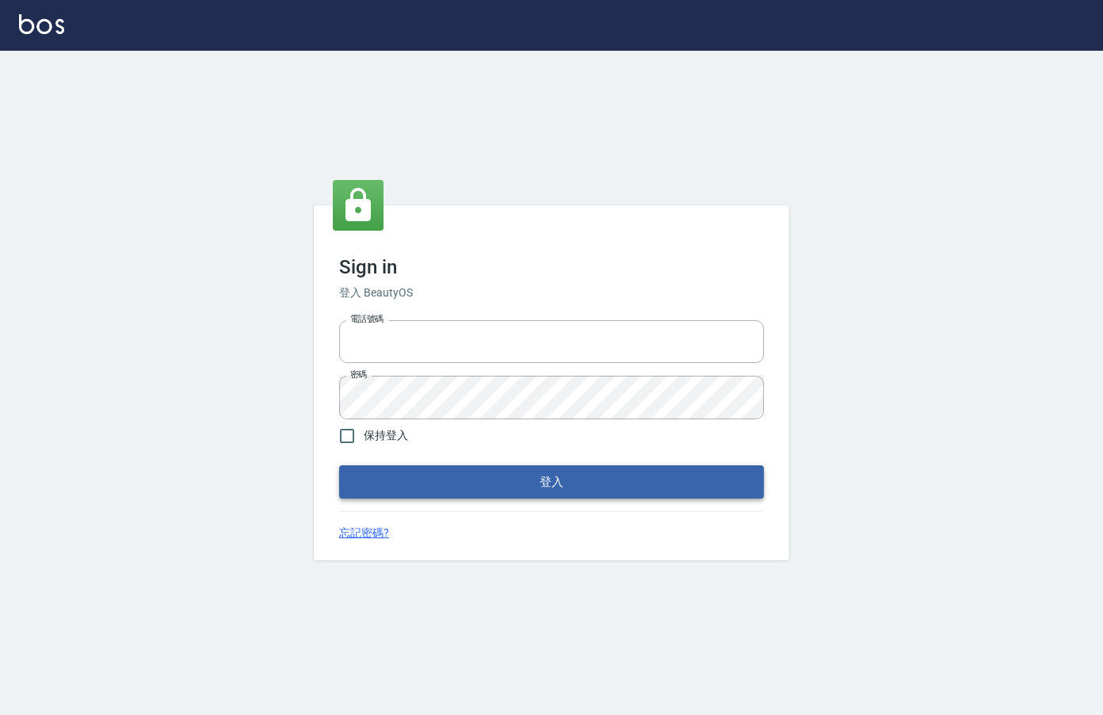
type input "0912850395"
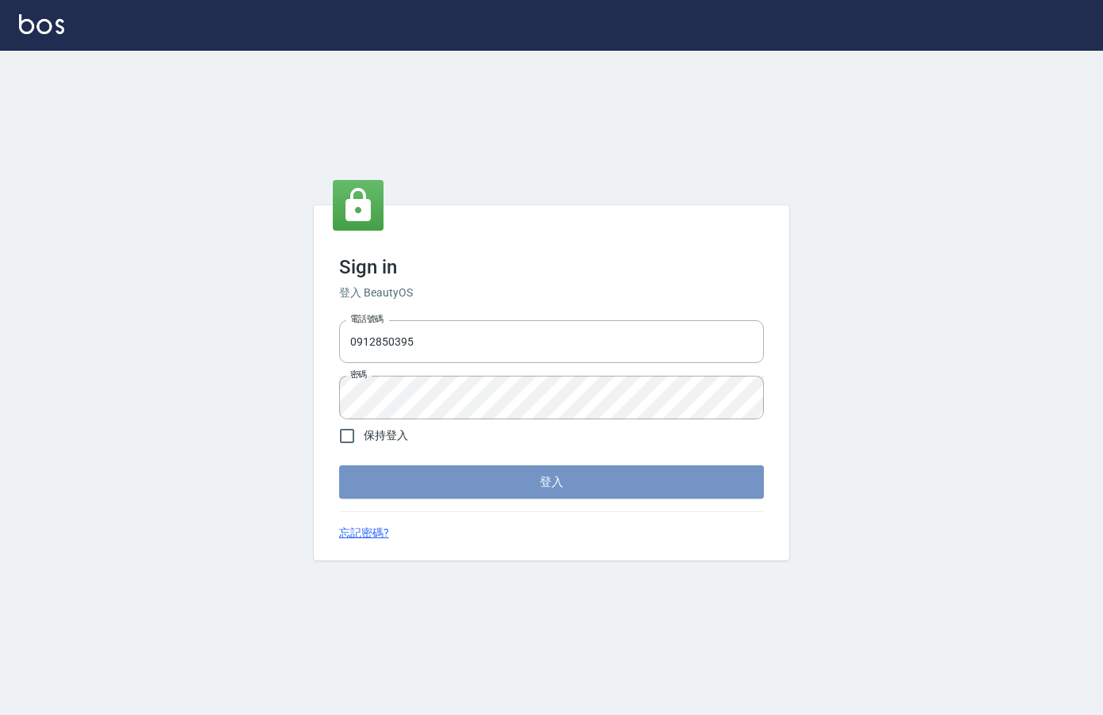
drag, startPoint x: 547, startPoint y: 480, endPoint x: 548, endPoint y: 470, distance: 10.3
click at [548, 476] on button "登入" at bounding box center [551, 481] width 425 height 33
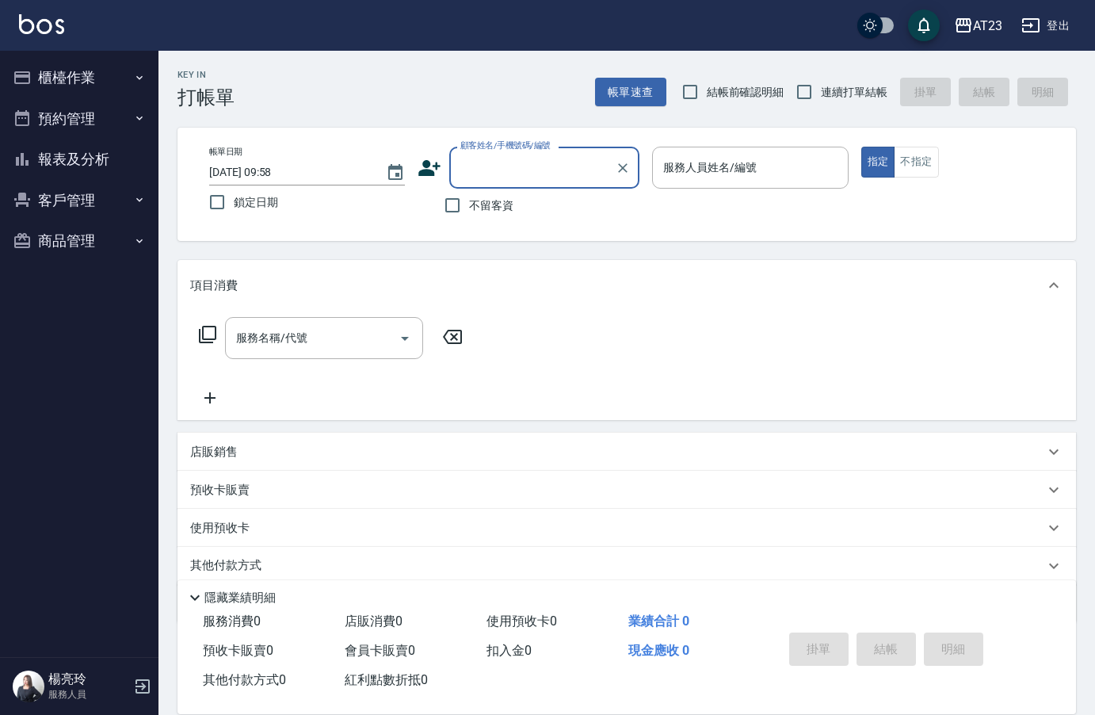
click at [44, 83] on button "櫃檯作業" at bounding box center [79, 77] width 146 height 41
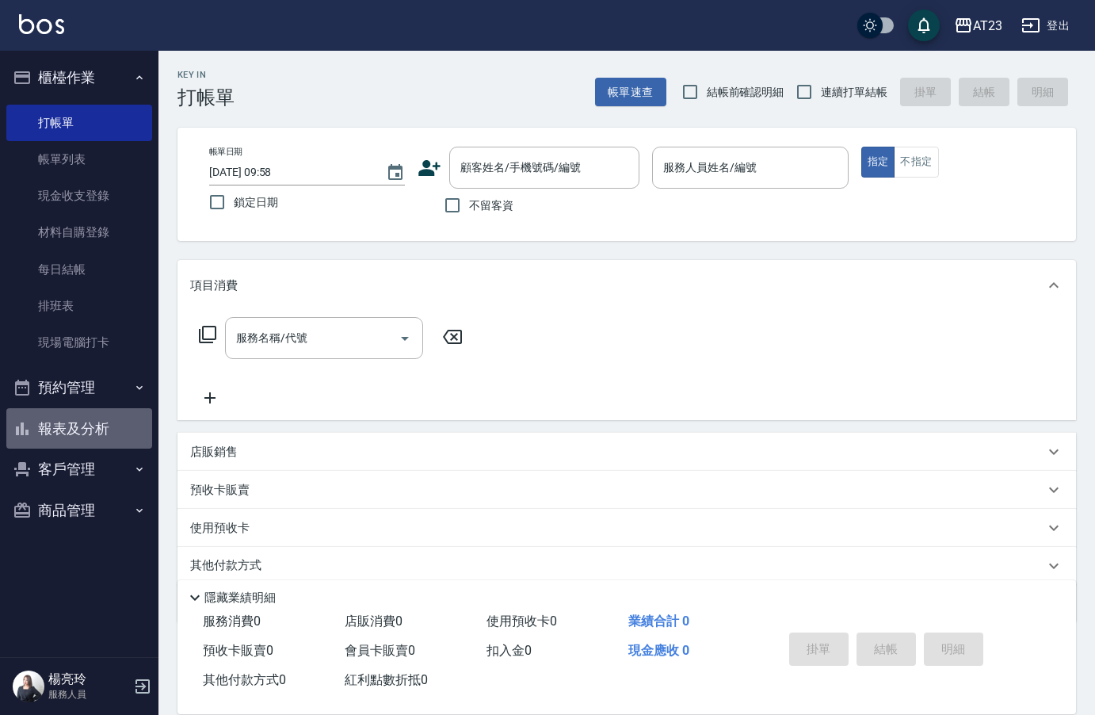
click at [69, 430] on button "報表及分析" at bounding box center [79, 428] width 146 height 41
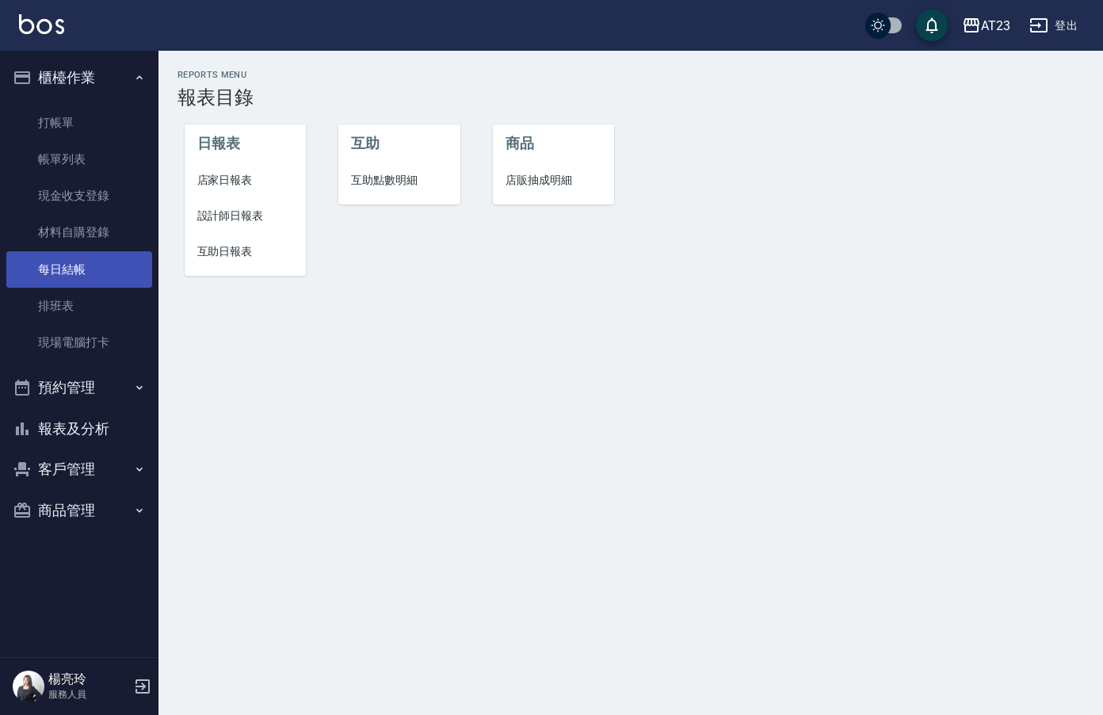
click at [75, 269] on link "每日結帳" at bounding box center [79, 269] width 146 height 36
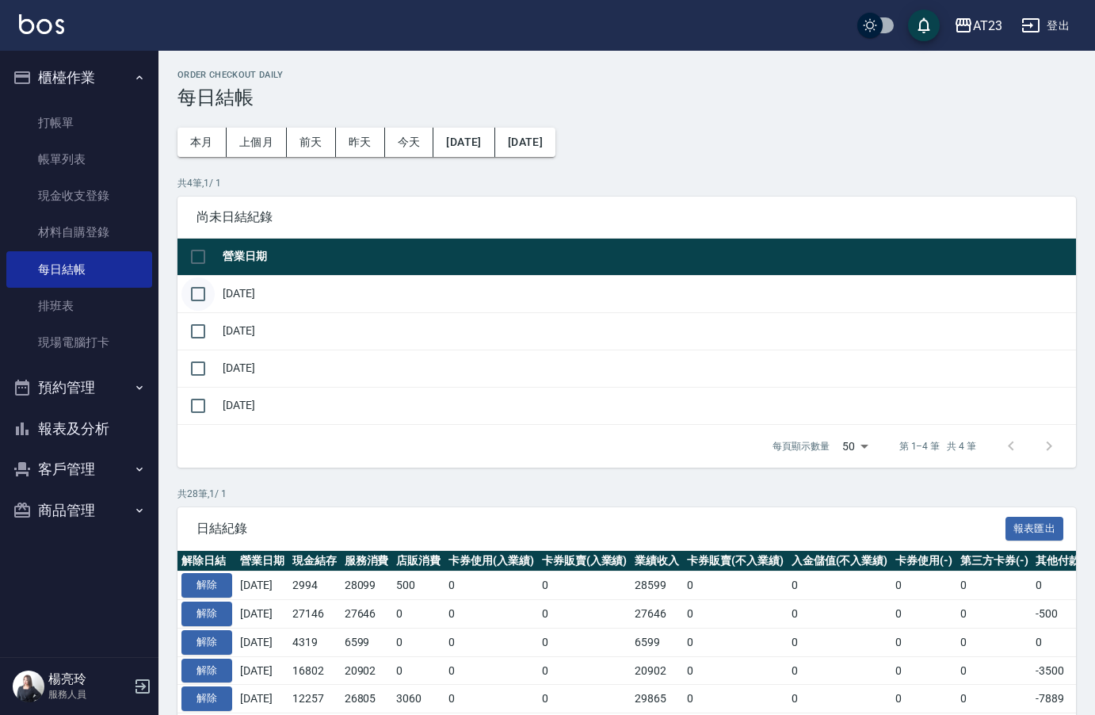
click at [195, 292] on input "checkbox" at bounding box center [198, 293] width 33 height 33
checkbox input "true"
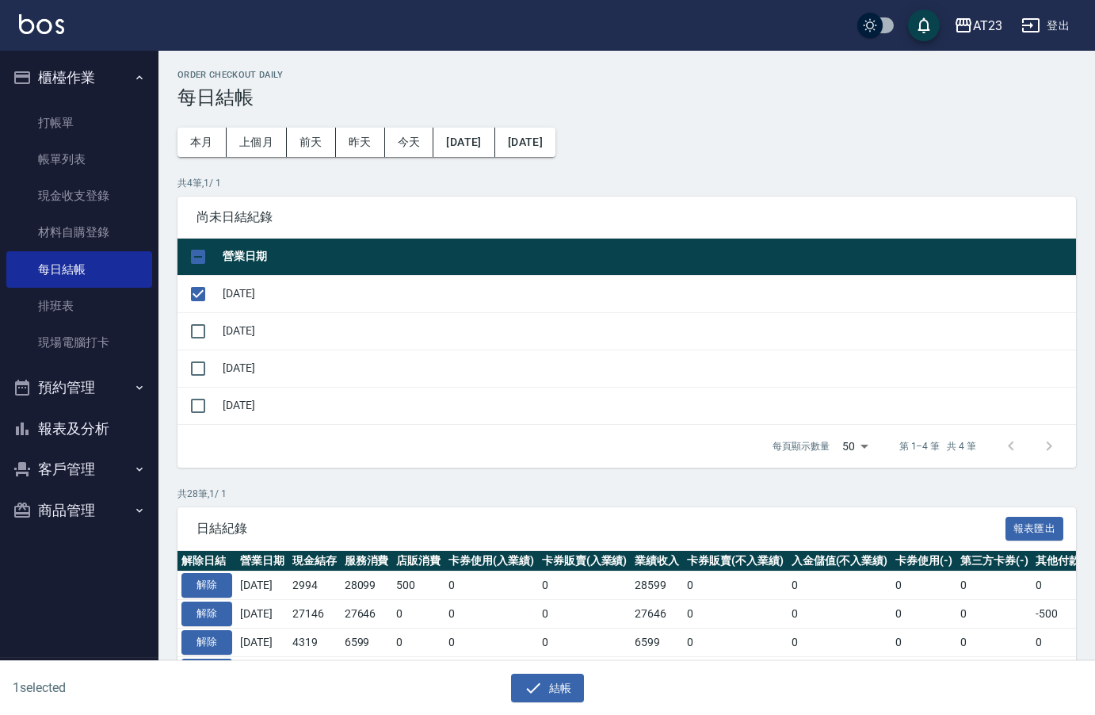
click at [197, 348] on td at bounding box center [198, 330] width 41 height 37
drag, startPoint x: 190, startPoint y: 331, endPoint x: 190, endPoint y: 340, distance: 9.5
click at [190, 331] on input "checkbox" at bounding box center [198, 331] width 33 height 33
checkbox input "true"
click at [193, 360] on input "checkbox" at bounding box center [198, 368] width 33 height 33
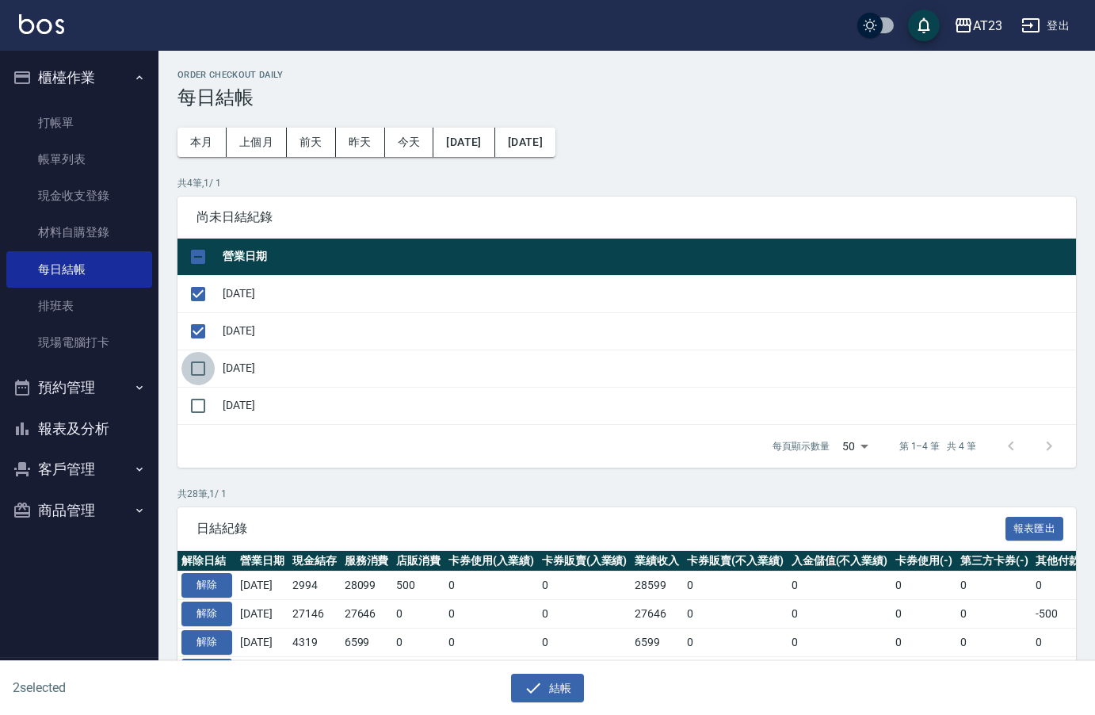
checkbox input "true"
click at [538, 694] on icon "button" at bounding box center [533, 687] width 19 height 19
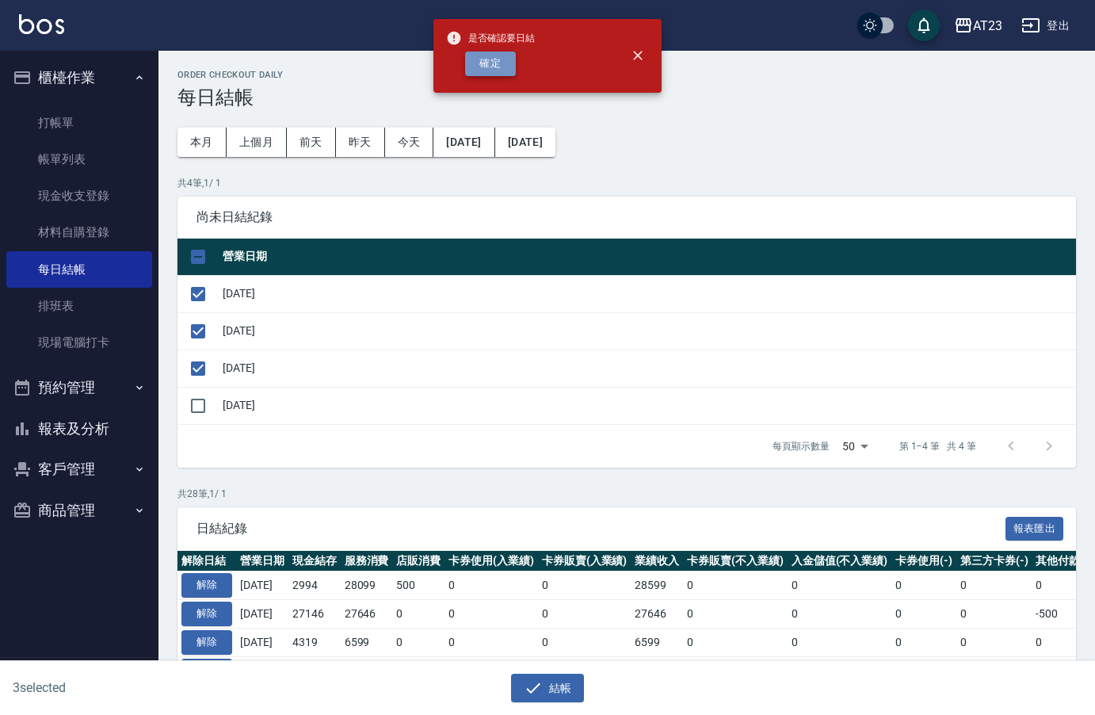
click at [491, 70] on button "確定" at bounding box center [490, 64] width 51 height 25
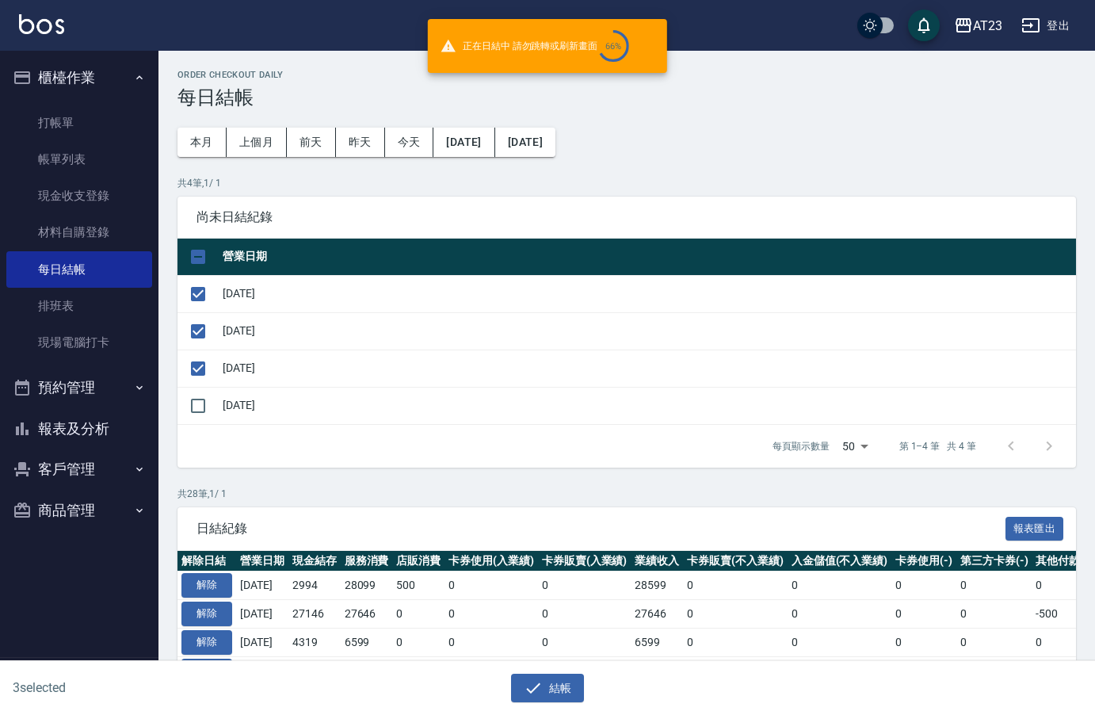
checkbox input "false"
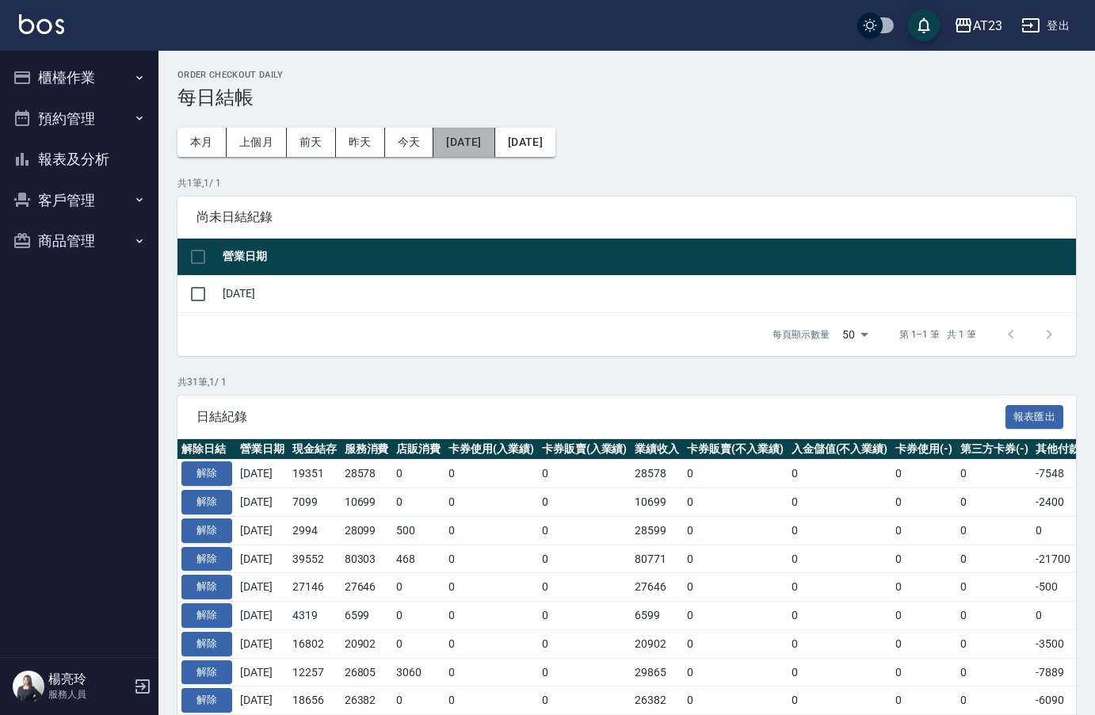
click at [495, 142] on button "[DATE]" at bounding box center [464, 142] width 61 height 29
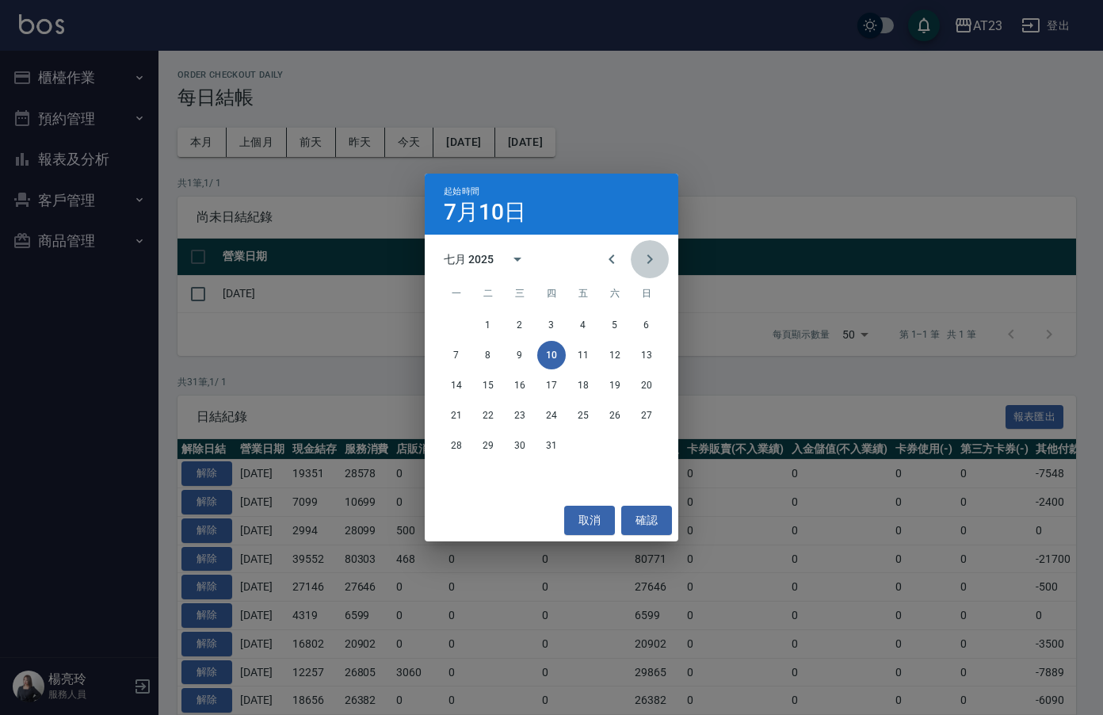
click at [639, 260] on button "Next month" at bounding box center [650, 259] width 38 height 38
click at [521, 357] on button "6" at bounding box center [520, 355] width 29 height 29
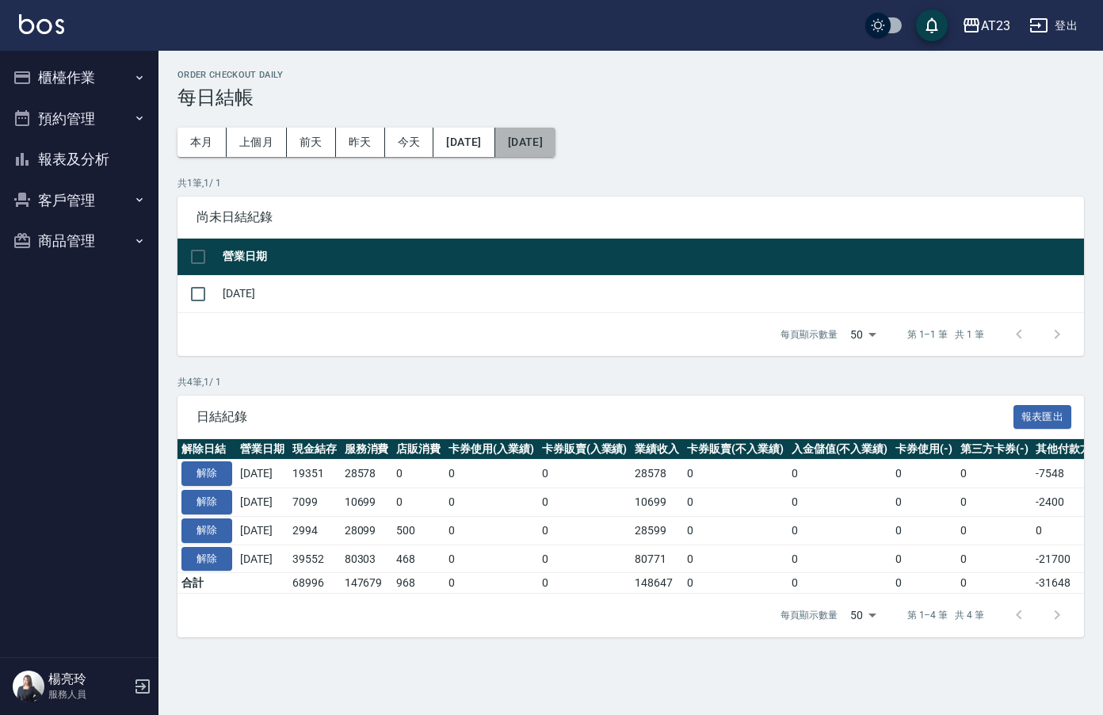
click at [556, 153] on button "[DATE]" at bounding box center [525, 142] width 60 height 29
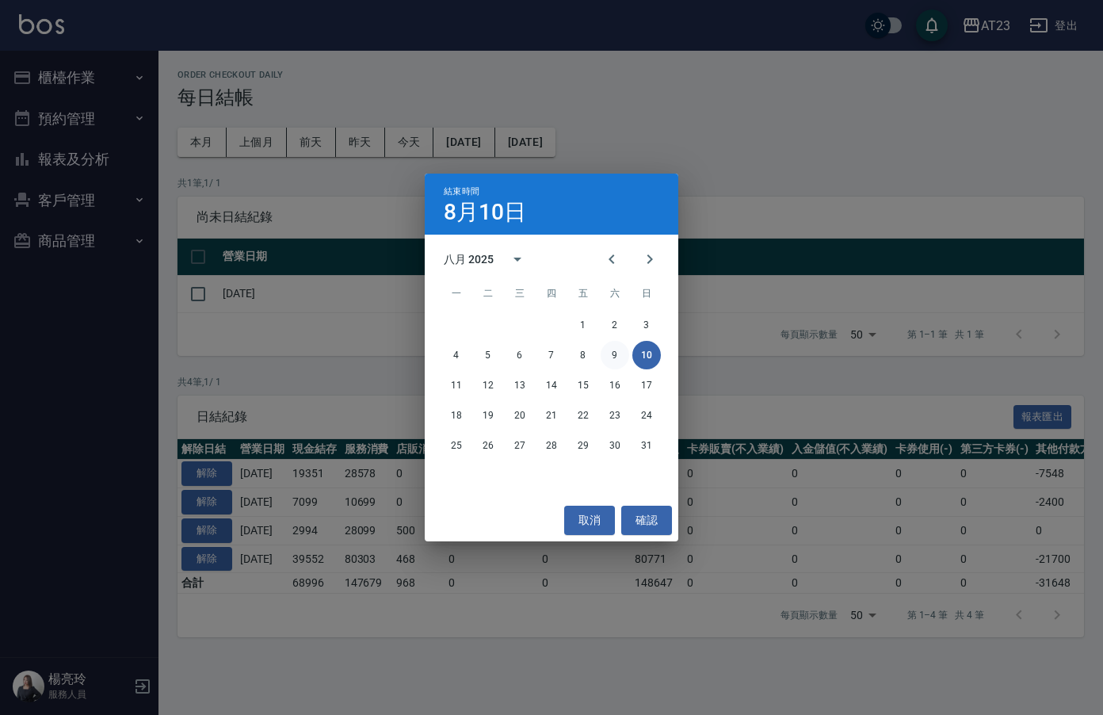
click at [607, 362] on button "9" at bounding box center [615, 355] width 29 height 29
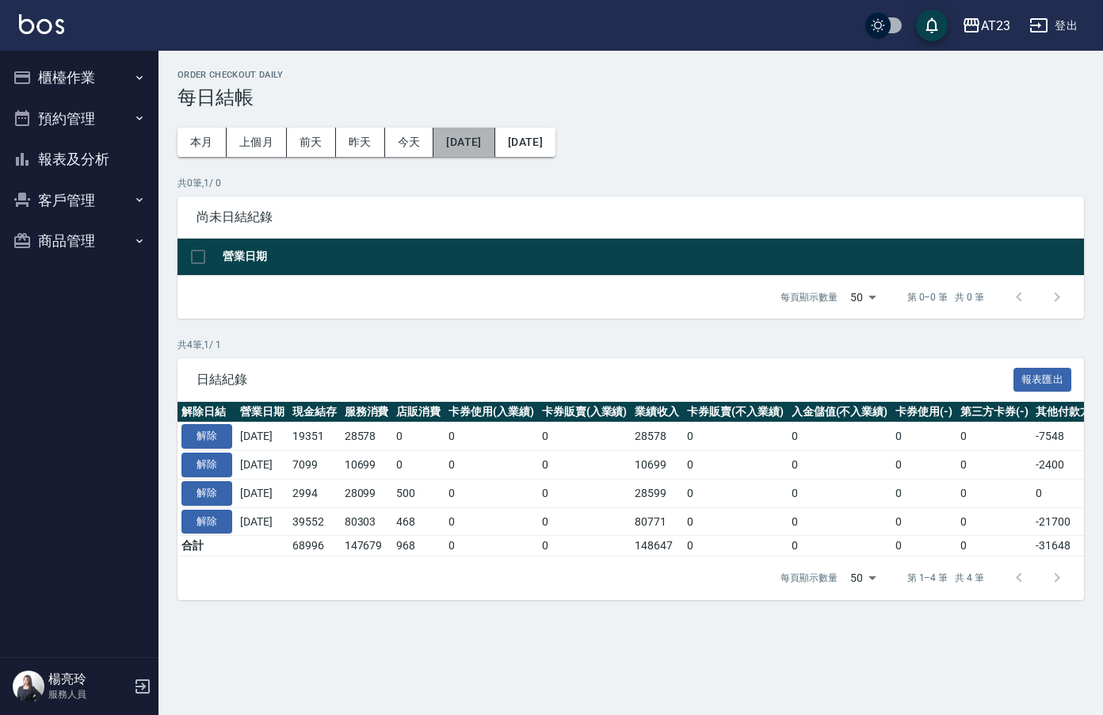
click at [495, 149] on button "[DATE]" at bounding box center [464, 142] width 61 height 29
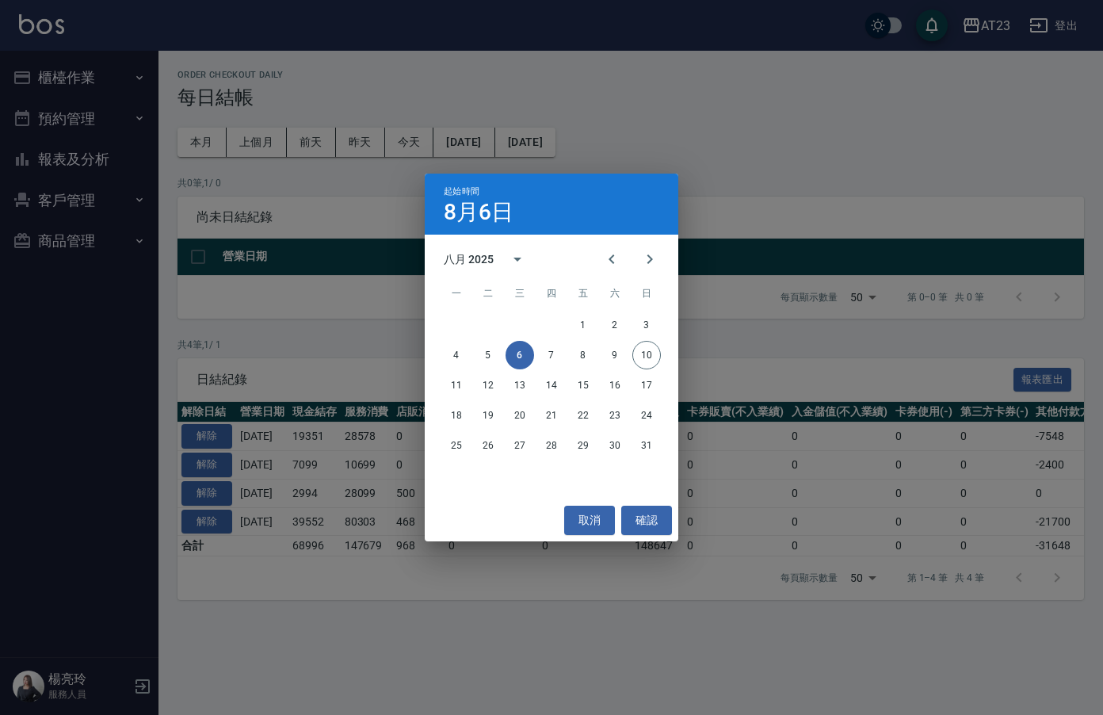
click at [800, 154] on div "起始時間 8月6日 八月 2025 一 二 三 四 五 六 日 1 2 3 4 5 6 7 8 9 10 11 12 13 14 15 16 17 18 19…" at bounding box center [551, 357] width 1103 height 715
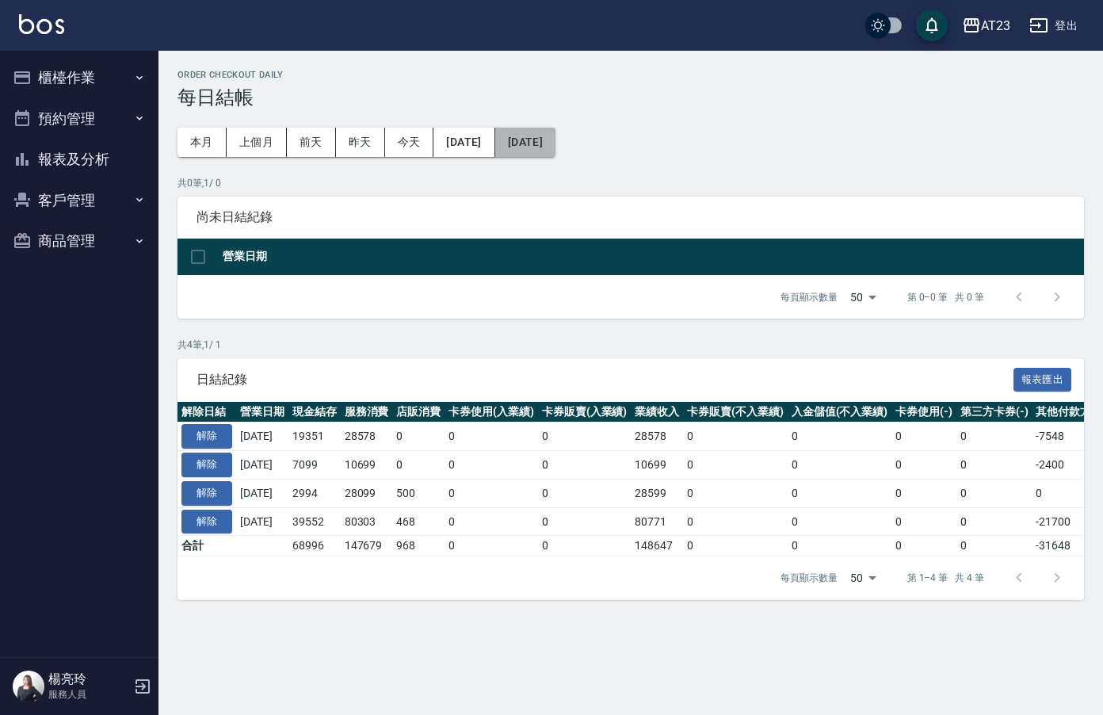
click at [556, 152] on button "[DATE]" at bounding box center [525, 142] width 60 height 29
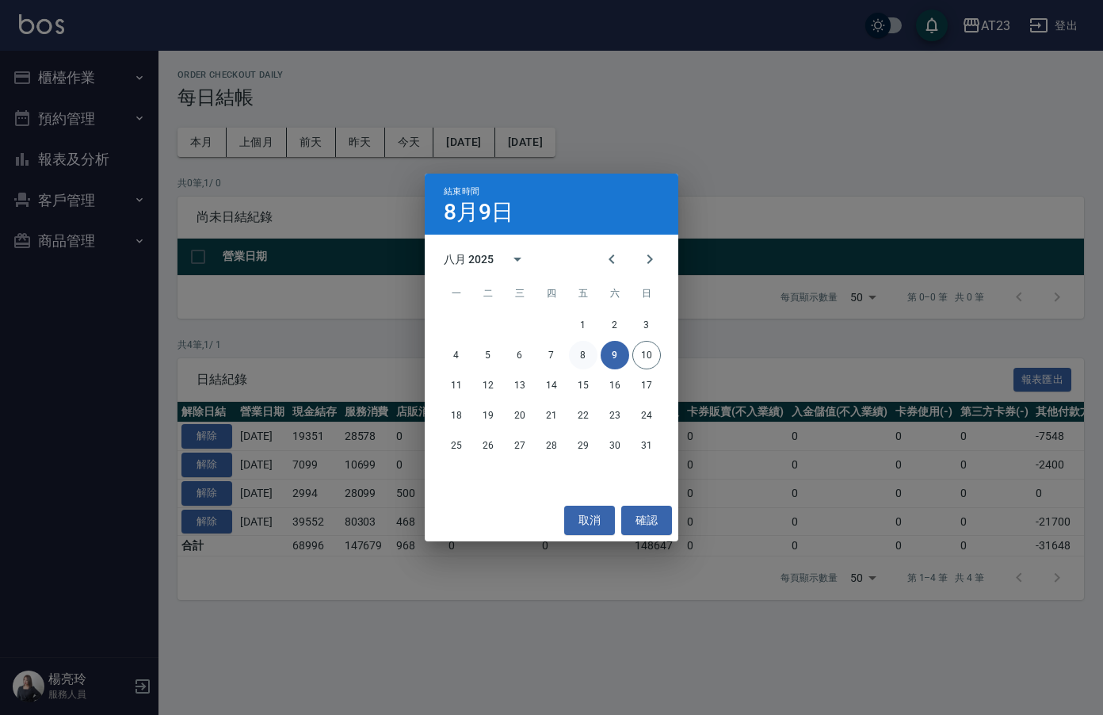
click at [588, 360] on button "8" at bounding box center [583, 355] width 29 height 29
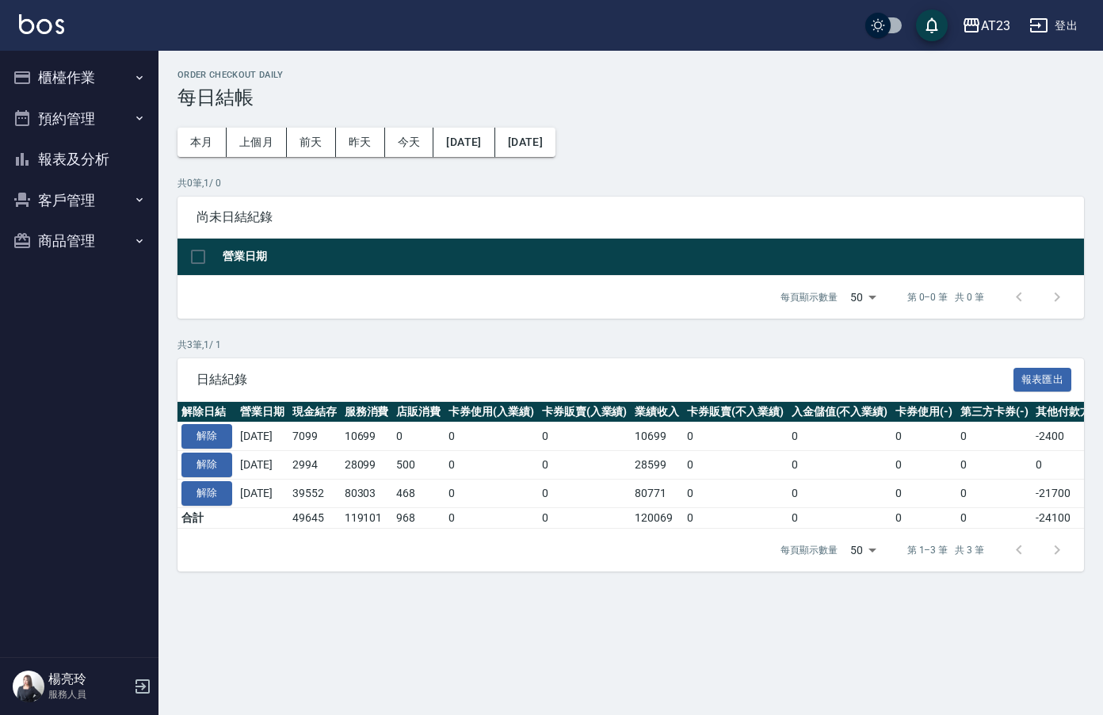
click at [75, 80] on button "櫃檯作業" at bounding box center [79, 77] width 146 height 41
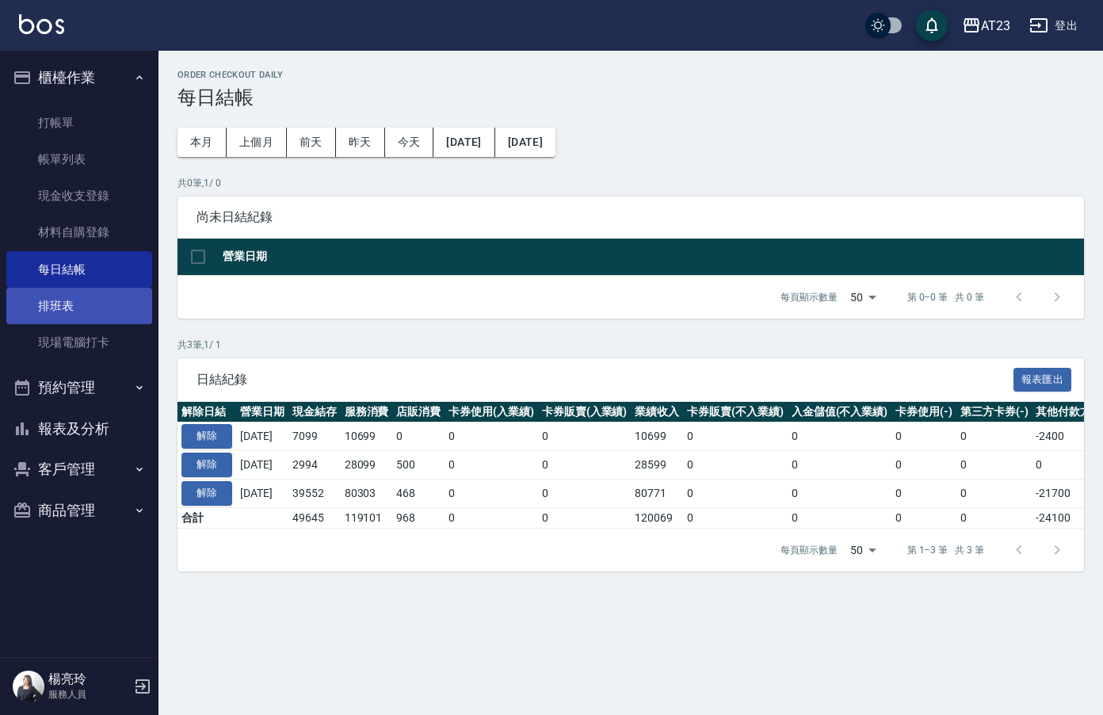
click at [90, 312] on link "排班表" at bounding box center [79, 306] width 146 height 36
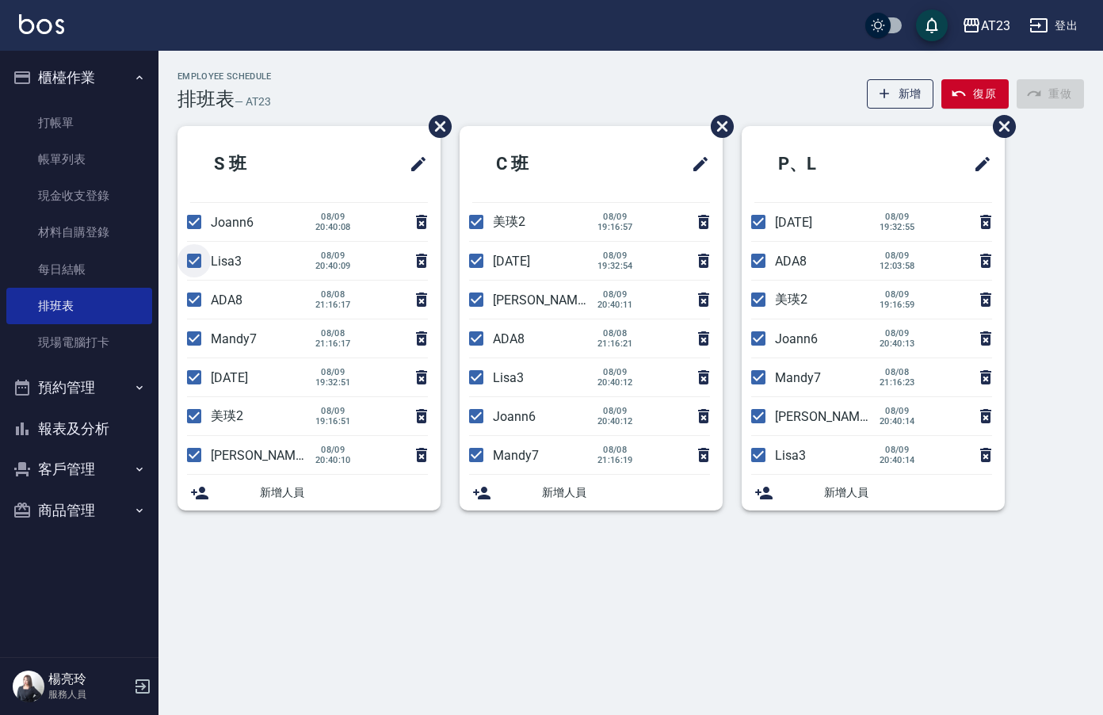
click at [193, 259] on input "checkbox" at bounding box center [194, 260] width 33 height 33
checkbox input "false"
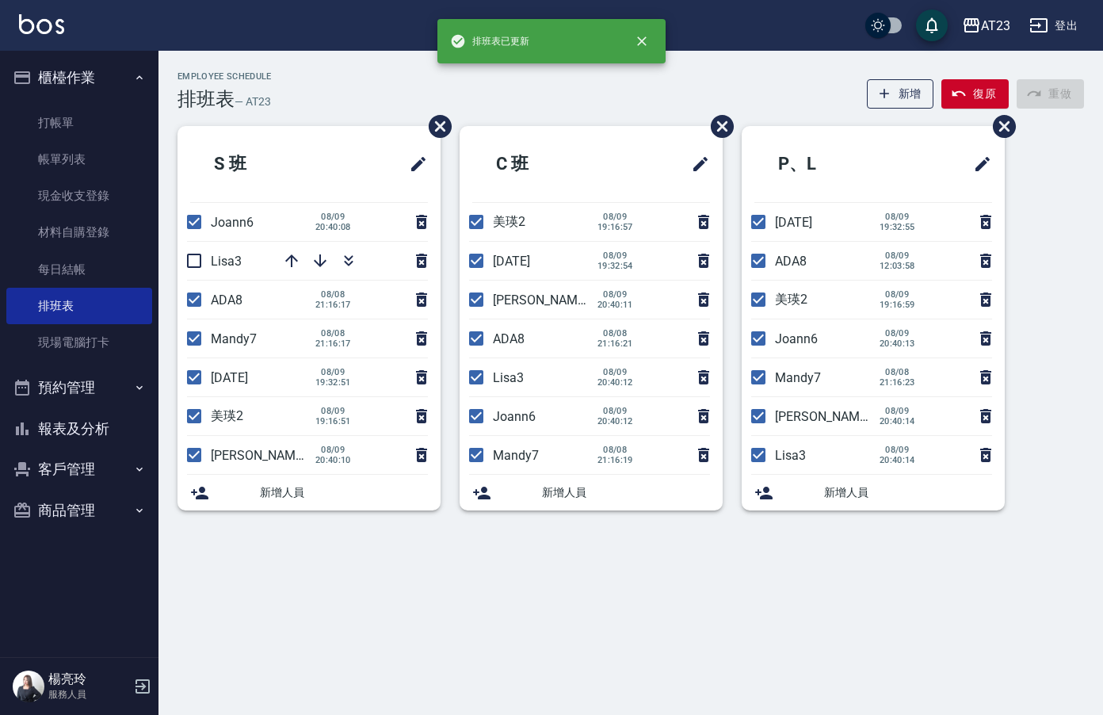
drag, startPoint x: 197, startPoint y: 297, endPoint x: 369, endPoint y: 319, distance: 172.5
click at [369, 319] on ul "S 班 Joann6 [DATE] 20:40:08 Lisa3 ADA8 [DATE] 21:16:17 Mandy7 [DATE] 21:16:17 [D…" at bounding box center [309, 318] width 263 height 384
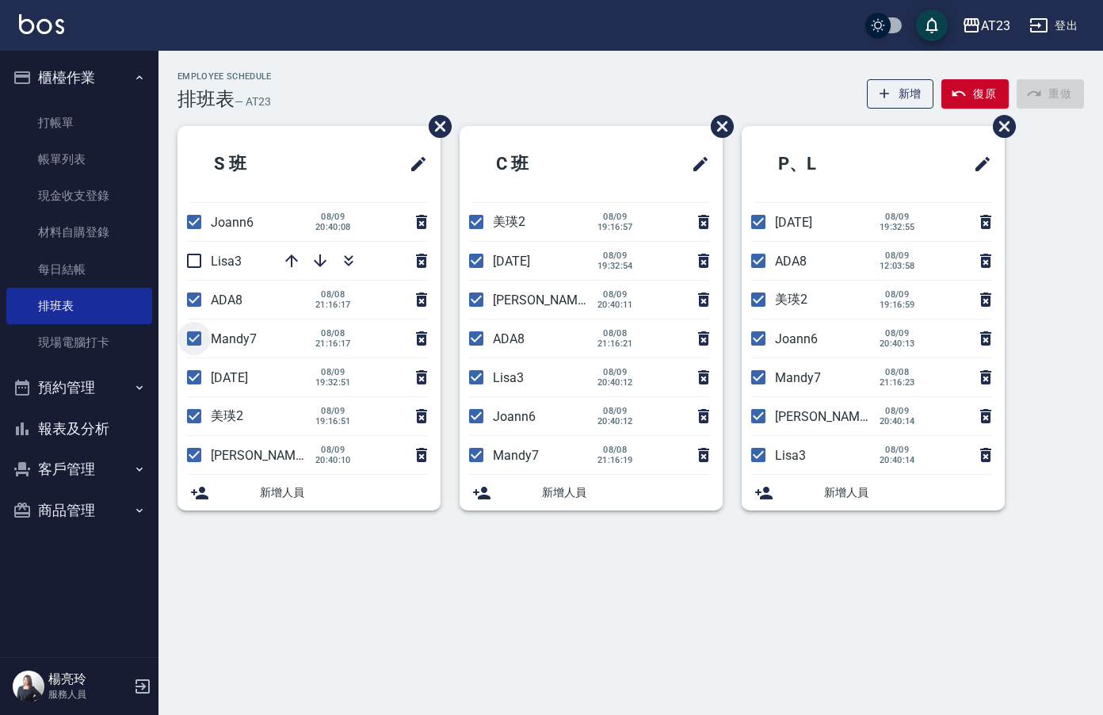
click at [204, 349] on input "checkbox" at bounding box center [194, 338] width 33 height 33
checkbox input "false"
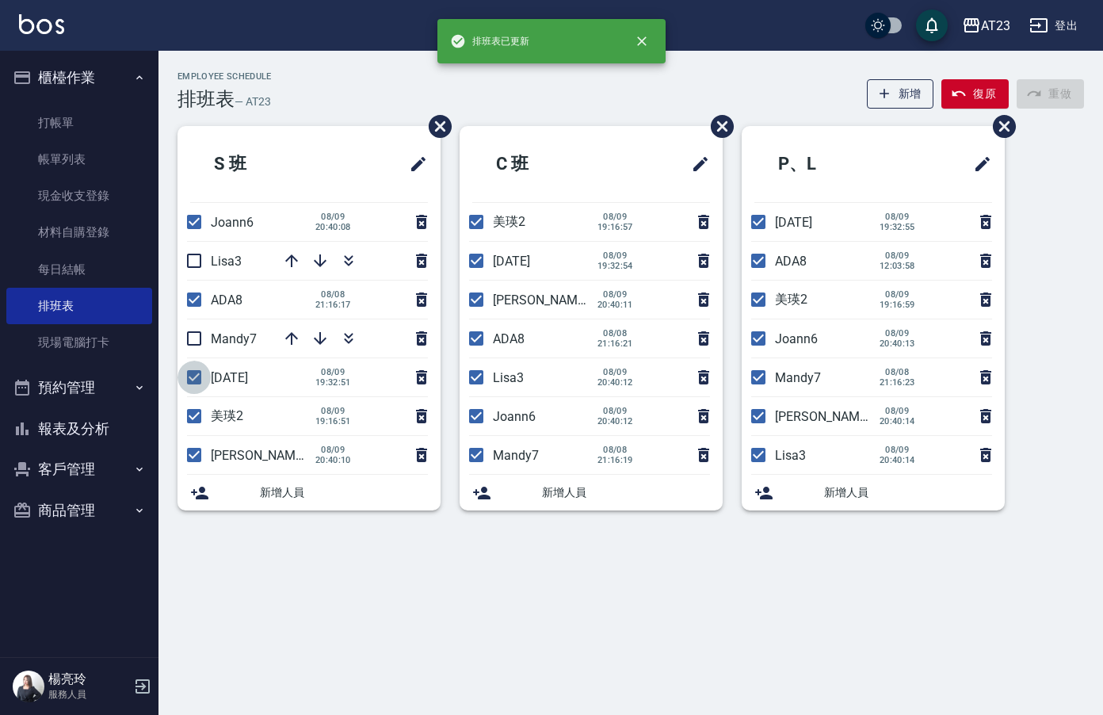
drag, startPoint x: 193, startPoint y: 376, endPoint x: 189, endPoint y: 431, distance: 54.8
click at [195, 383] on input "checkbox" at bounding box center [194, 377] width 33 height 33
checkbox input "false"
drag, startPoint x: 193, startPoint y: 457, endPoint x: 273, endPoint y: 419, distance: 88.3
click at [195, 457] on input "checkbox" at bounding box center [194, 454] width 33 height 33
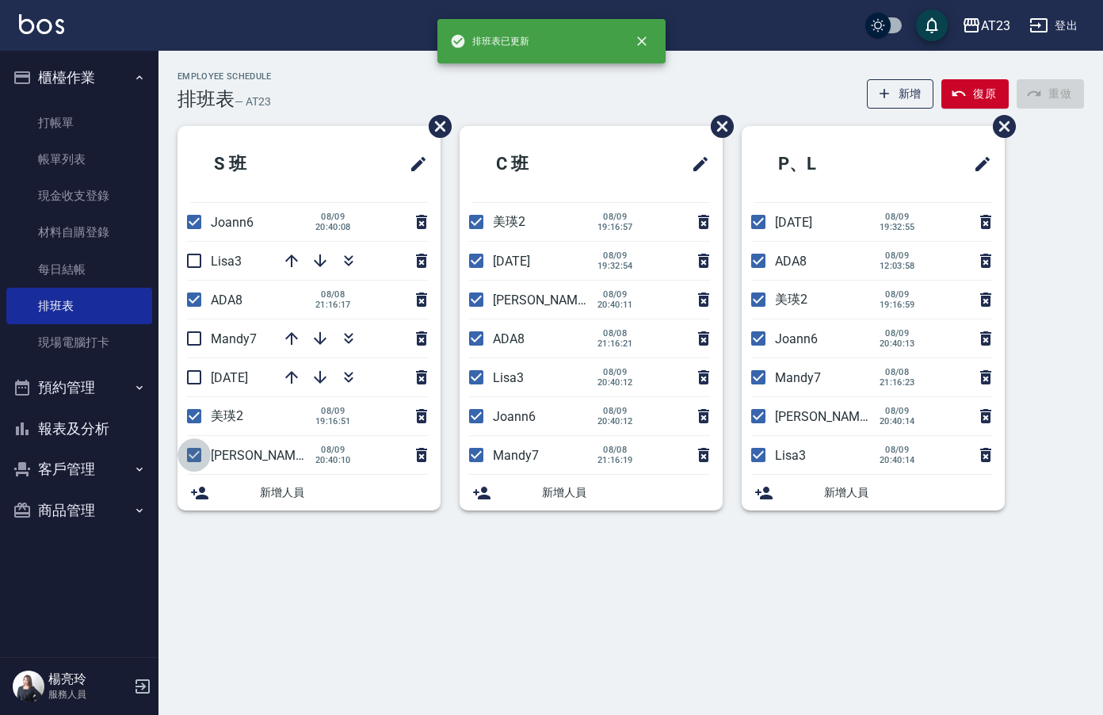
checkbox input "false"
drag, startPoint x: 478, startPoint y: 262, endPoint x: 479, endPoint y: 283, distance: 21.4
click at [480, 263] on input "checkbox" at bounding box center [476, 260] width 33 height 33
checkbox input "false"
drag, startPoint x: 468, startPoint y: 300, endPoint x: 474, endPoint y: 318, distance: 18.3
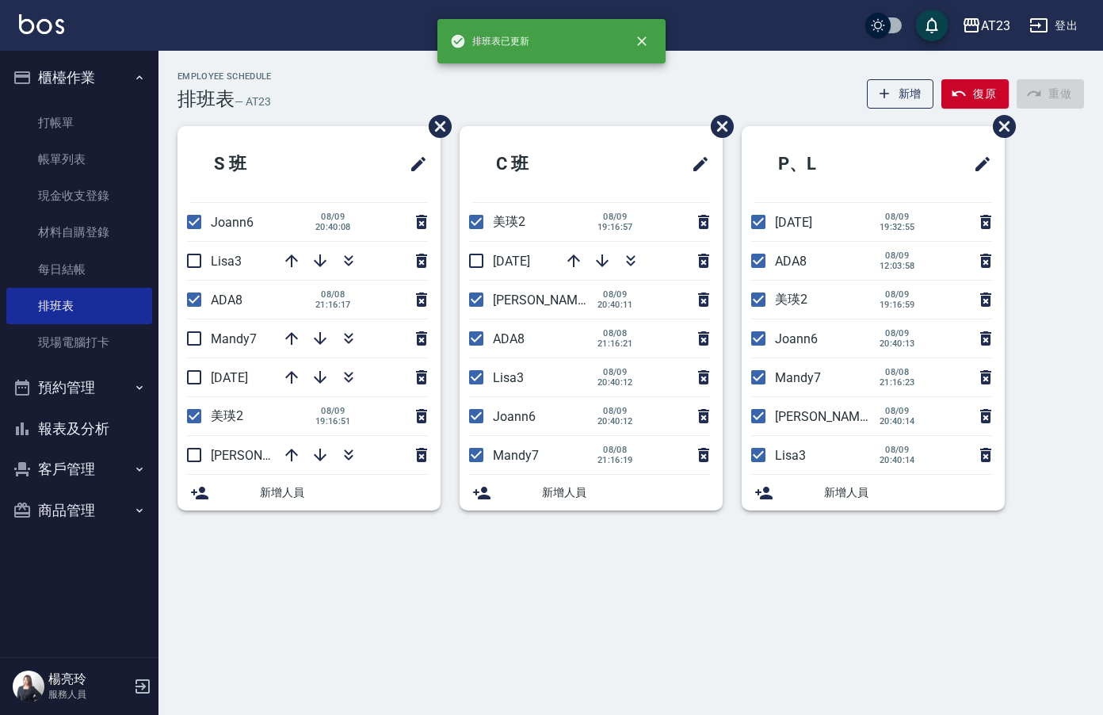
click at [469, 301] on input "checkbox" at bounding box center [476, 299] width 33 height 33
checkbox input "false"
drag, startPoint x: 473, startPoint y: 382, endPoint x: 480, endPoint y: 421, distance: 39.4
click at [475, 382] on input "checkbox" at bounding box center [476, 377] width 33 height 33
checkbox input "false"
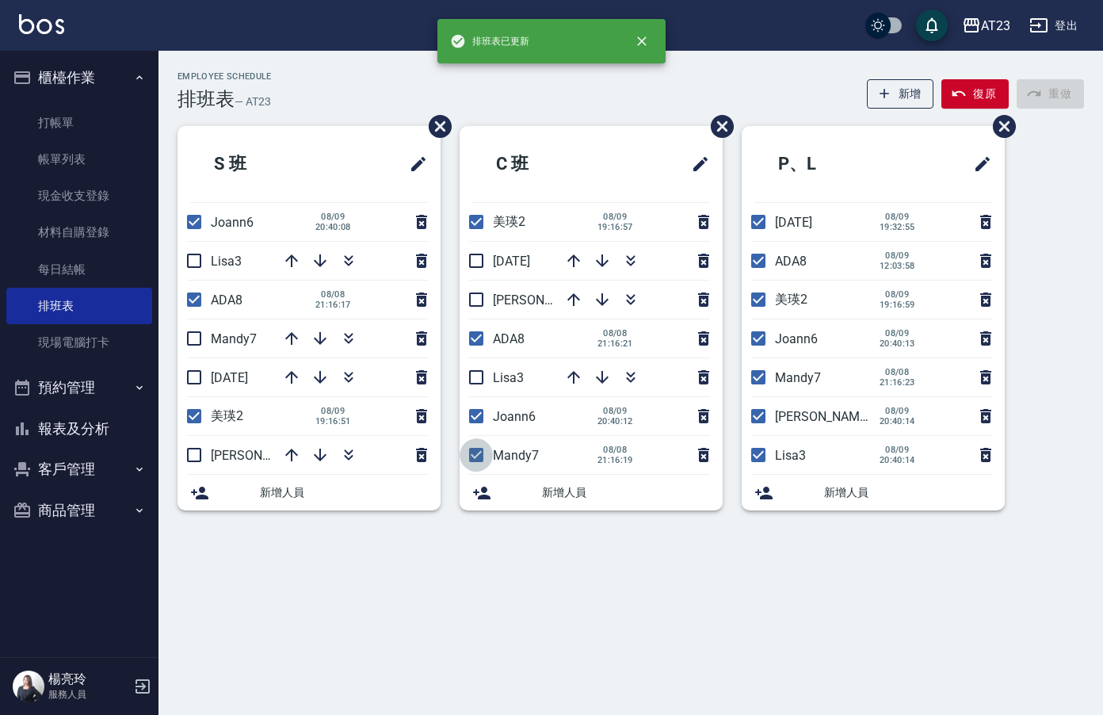
drag, startPoint x: 478, startPoint y: 461, endPoint x: 525, endPoint y: 443, distance: 49.9
click at [480, 459] on input "checkbox" at bounding box center [476, 454] width 33 height 33
checkbox input "false"
click at [760, 231] on input "checkbox" at bounding box center [758, 221] width 33 height 33
checkbox input "false"
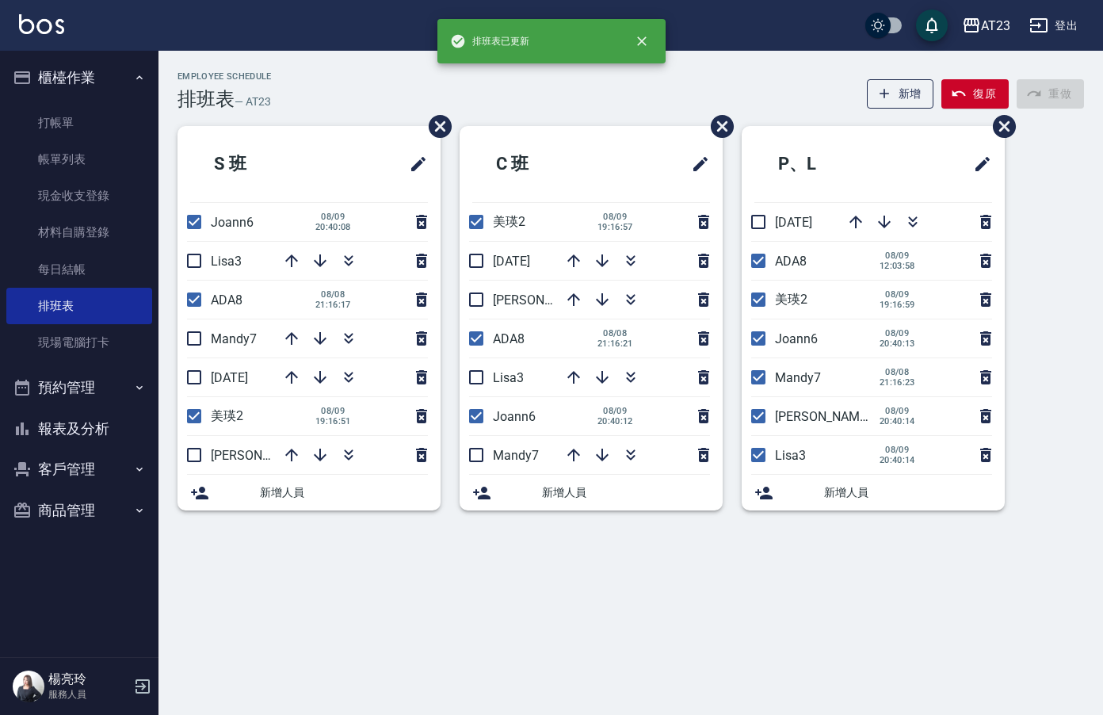
drag, startPoint x: 753, startPoint y: 343, endPoint x: 808, endPoint y: 376, distance: 64.0
click at [808, 376] on ul "P、L [DATE] ADA8 [DATE] 12:03:58 美瑛2 [DATE] 19:16:59 Joann6 [DATE] 20:40:13 Mand…" at bounding box center [873, 318] width 263 height 384
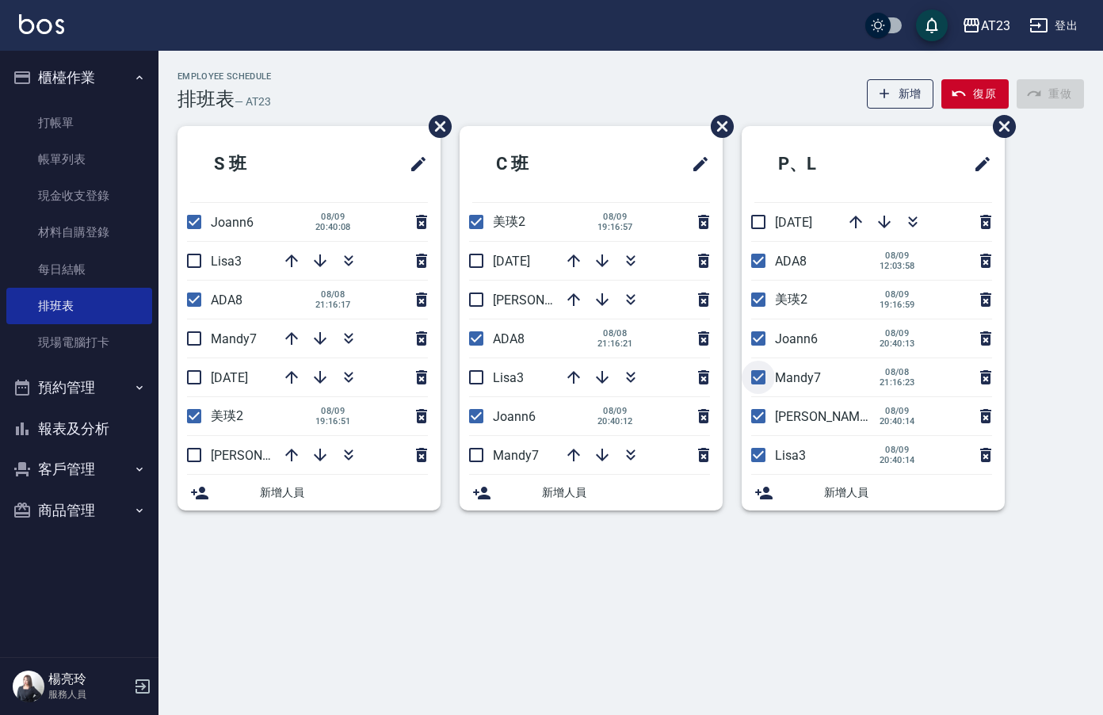
click at [752, 381] on input "checkbox" at bounding box center [758, 377] width 33 height 33
checkbox input "false"
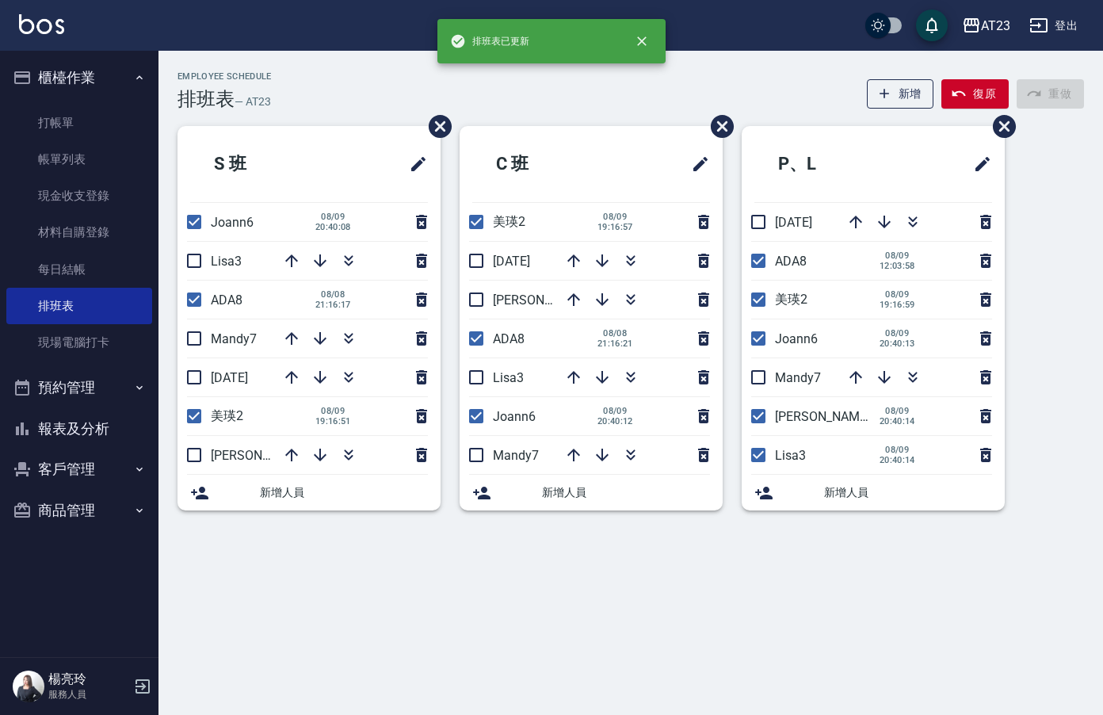
click at [761, 428] on input "checkbox" at bounding box center [758, 415] width 33 height 33
checkbox input "false"
click at [761, 462] on input "checkbox" at bounding box center [758, 454] width 33 height 33
checkbox input "false"
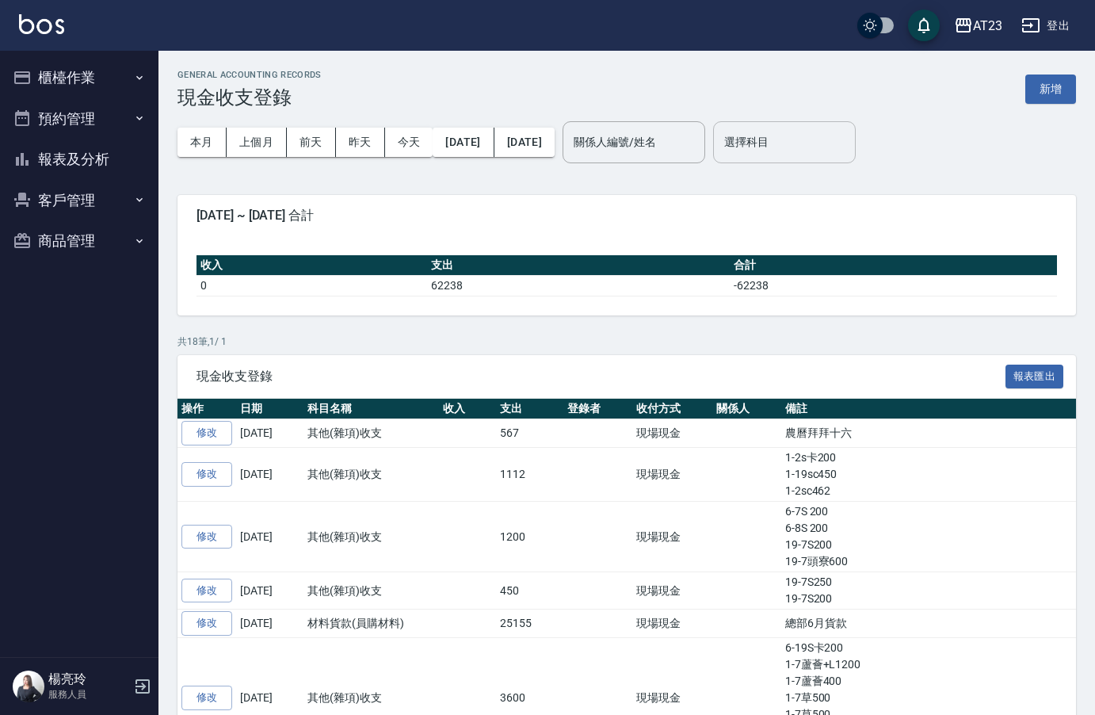
click at [842, 136] on input "選擇科目" at bounding box center [784, 142] width 128 height 28
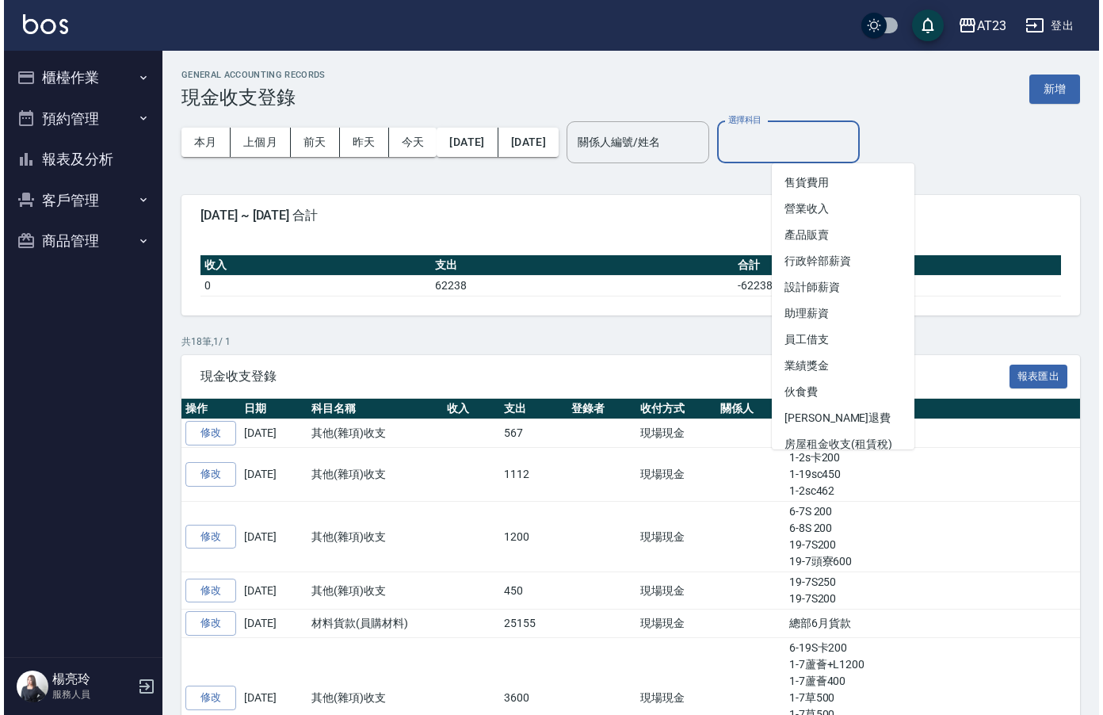
scroll to position [238, 0]
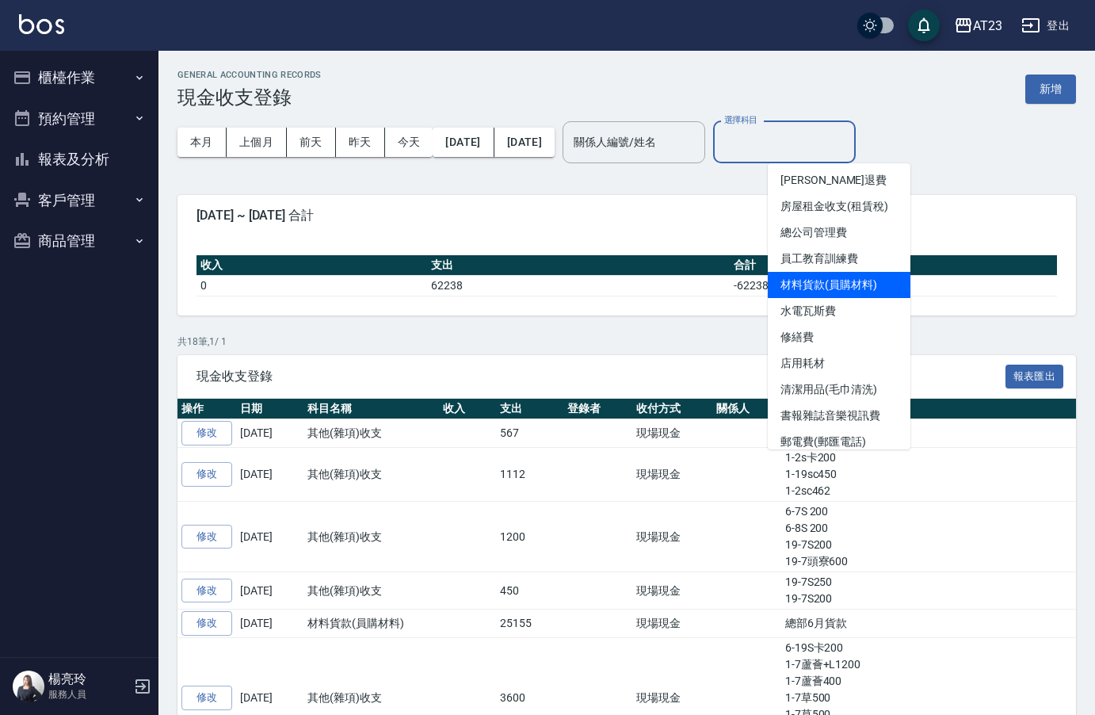
click at [850, 285] on li "材料貨款(員購材料)" at bounding box center [839, 285] width 143 height 26
type input "材料貨款(員購材料)"
